Goal: Navigation & Orientation: Find specific page/section

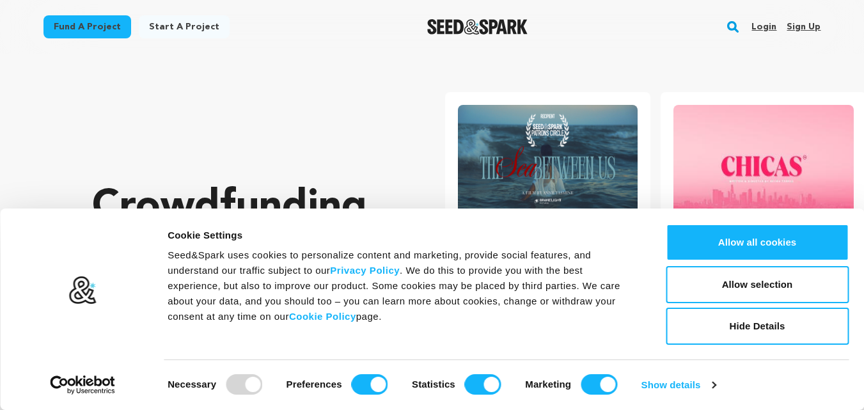
scroll to position [0, 226]
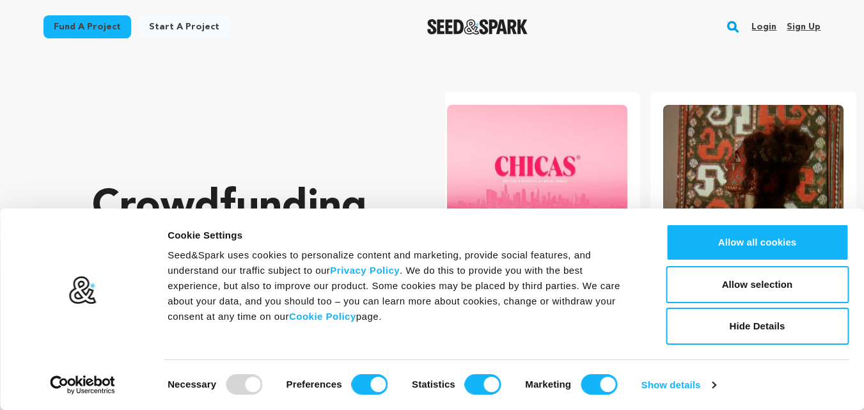
click at [755, 26] on link "Login" at bounding box center [764, 27] width 25 height 20
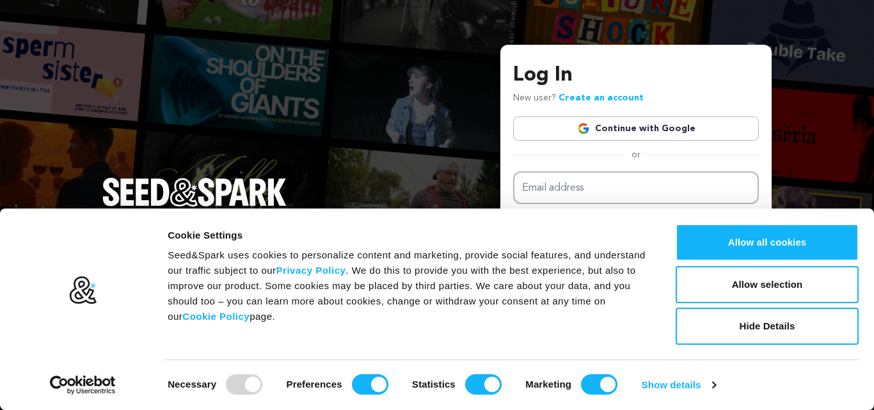
click at [590, 129] on img at bounding box center [583, 128] width 13 height 13
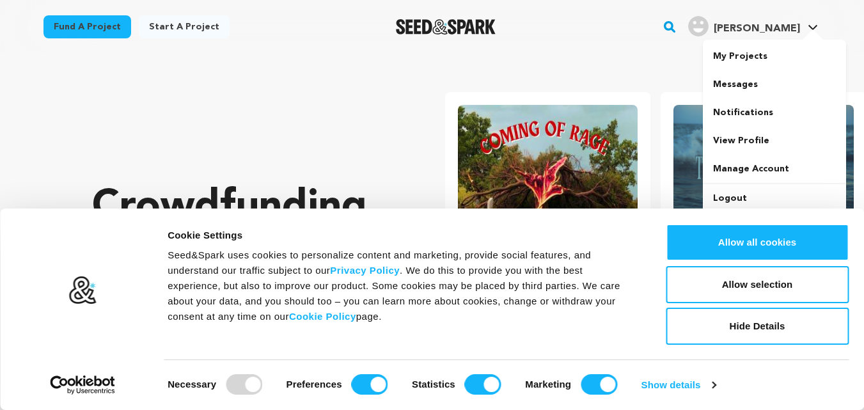
click at [813, 26] on icon at bounding box center [813, 27] width 10 height 6
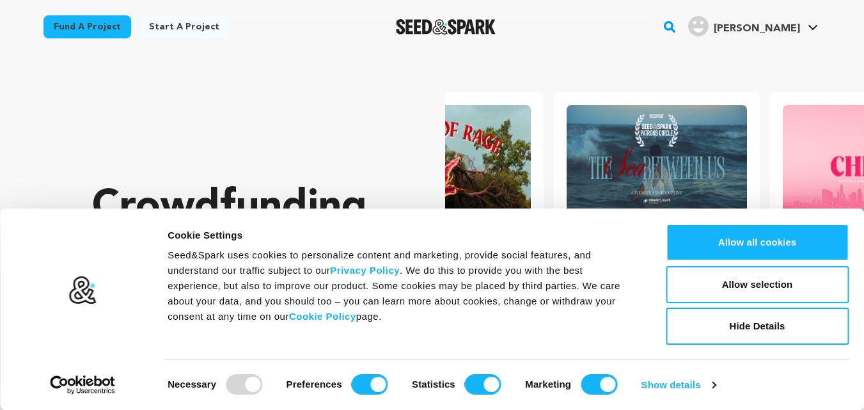
scroll to position [0, 213]
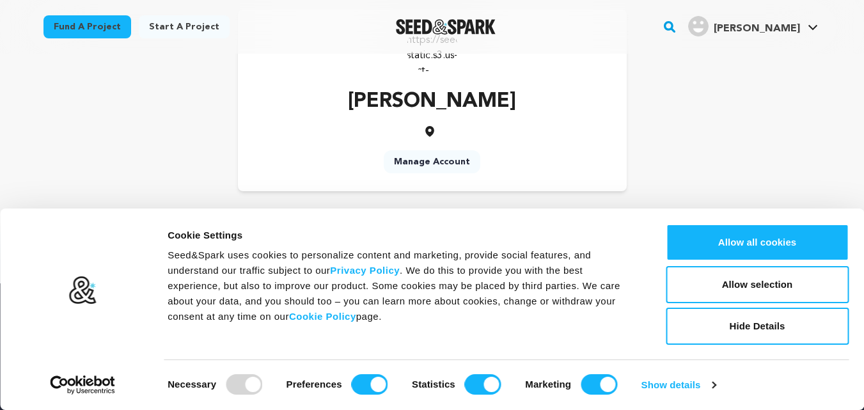
scroll to position [64, 0]
click at [798, 31] on span "[PERSON_NAME]" at bounding box center [757, 29] width 86 height 10
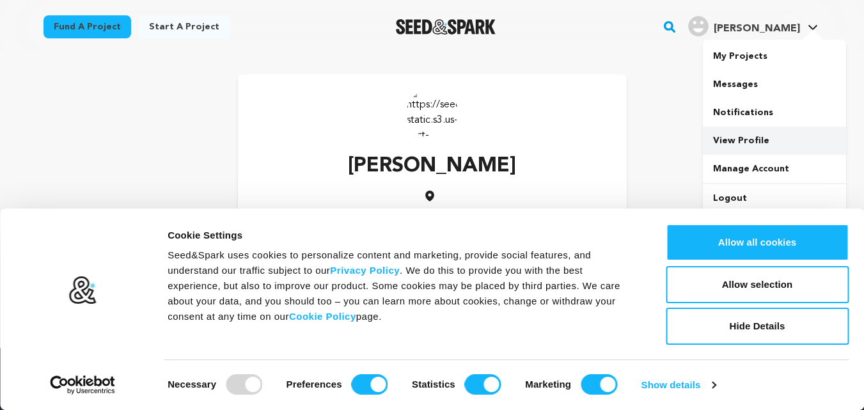
click at [741, 136] on link "View Profile" at bounding box center [774, 141] width 143 height 28
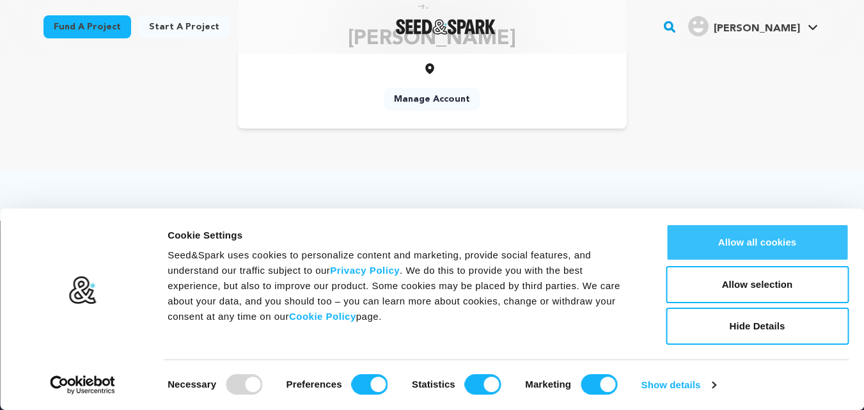
scroll to position [128, 0]
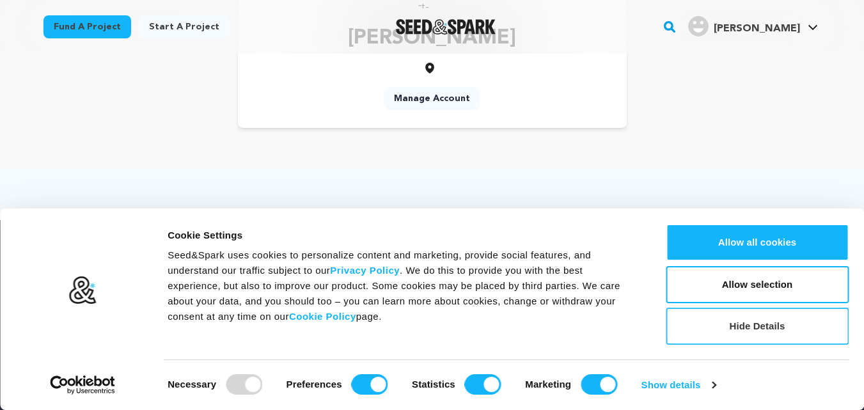
click at [755, 338] on button "Hide Details" at bounding box center [757, 326] width 183 height 37
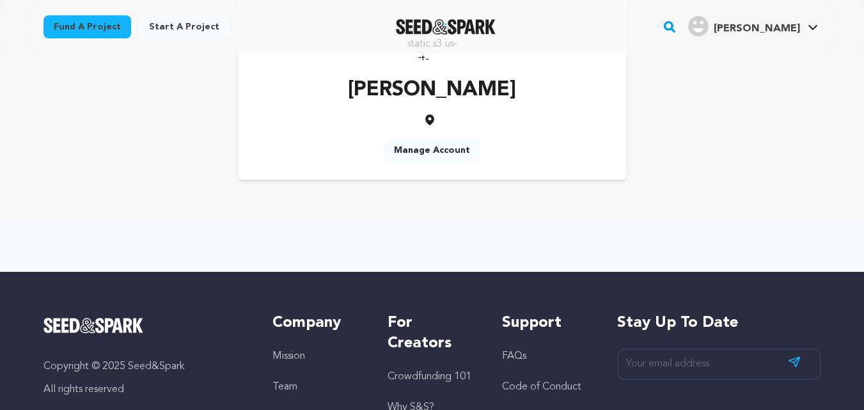
scroll to position [0, 0]
